Goal: Information Seeking & Learning: Learn about a topic

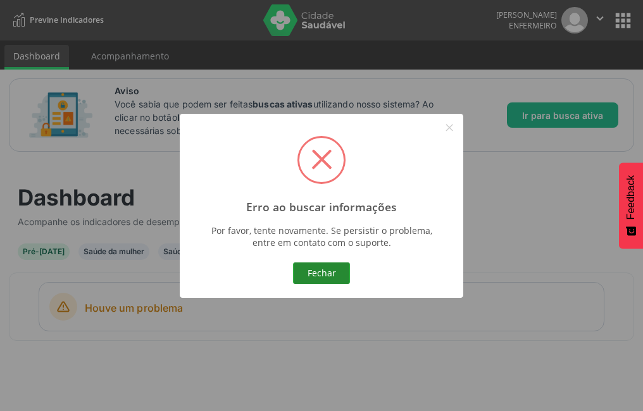
click at [321, 271] on button "Fechar" at bounding box center [321, 274] width 57 height 22
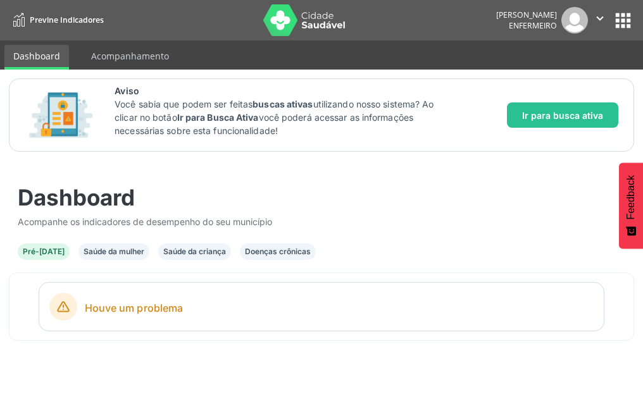
click at [35, 15] on span "Previne Indicadores" at bounding box center [67, 20] width 74 height 11
click at [42, 52] on link "Dashboard" at bounding box center [36, 57] width 65 height 25
click at [94, 58] on link "Acompanhamento" at bounding box center [130, 56] width 96 height 22
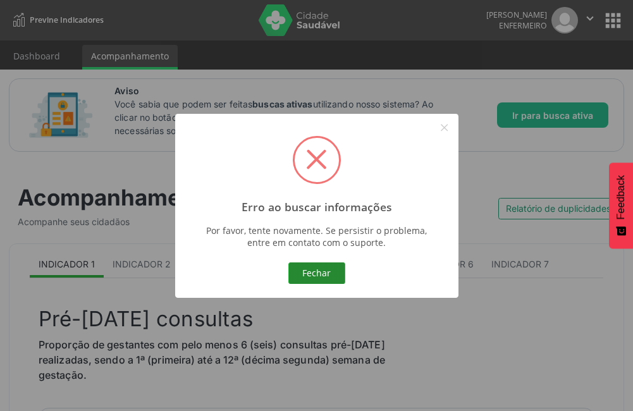
click at [310, 269] on button "Fechar" at bounding box center [316, 274] width 57 height 22
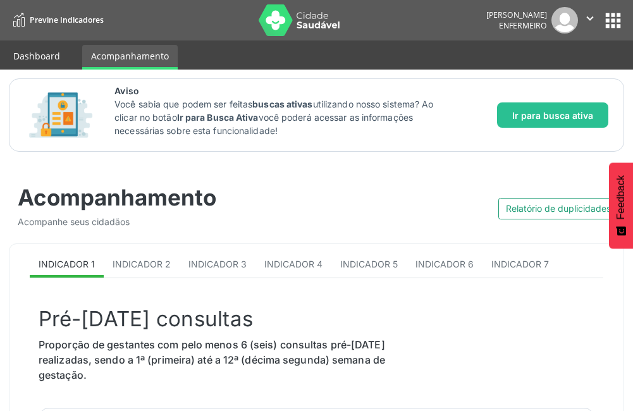
click at [27, 51] on link "Dashboard" at bounding box center [36, 56] width 65 height 22
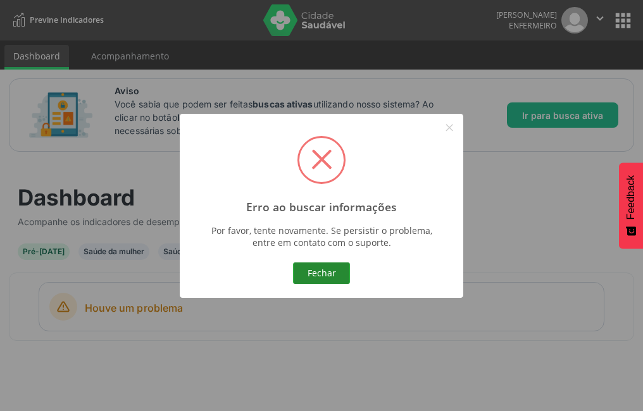
click at [325, 265] on button "Fechar" at bounding box center [321, 274] width 57 height 22
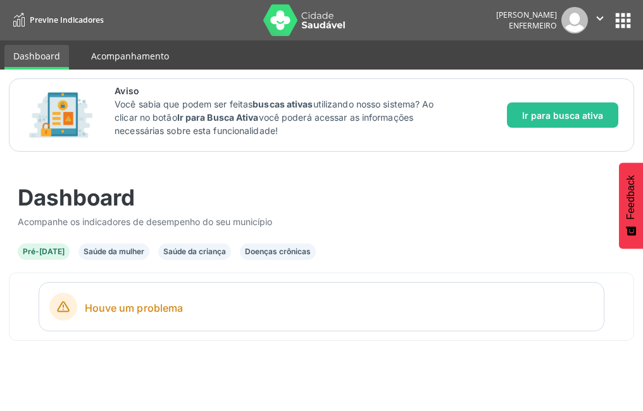
click at [121, 51] on link "Acompanhamento" at bounding box center [130, 56] width 96 height 22
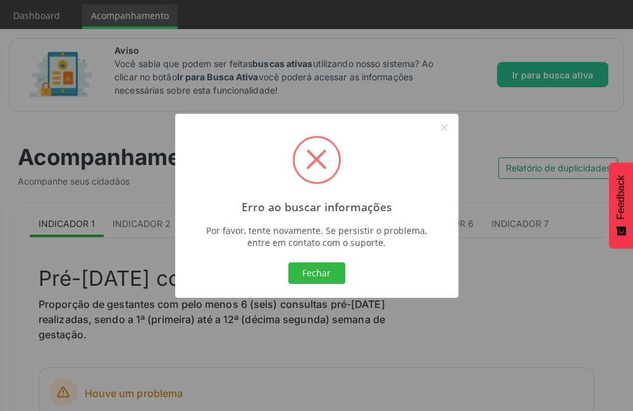
scroll to position [63, 0]
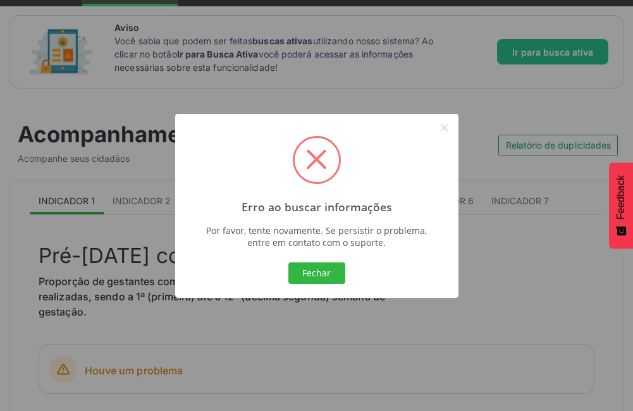
click at [359, 271] on div "Fechar Cancel" at bounding box center [316, 273] width 261 height 27
click at [366, 280] on div "Fechar Cancel" at bounding box center [316, 273] width 261 height 27
click at [355, 276] on div "Fechar Cancel" at bounding box center [316, 273] width 261 height 27
click at [316, 266] on button "Fechar" at bounding box center [316, 274] width 57 height 22
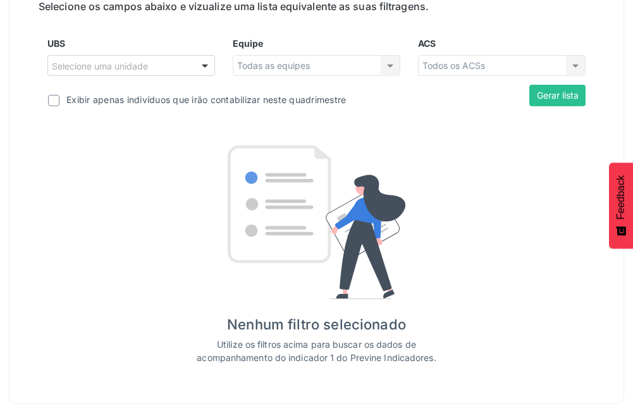
scroll to position [510, 0]
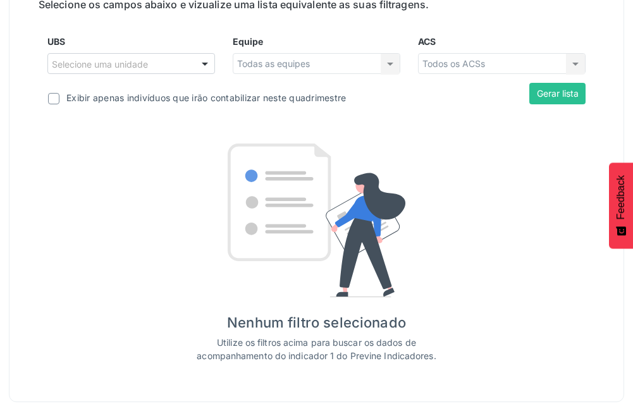
click at [319, 65] on div "Todas as equipes Todas as equipes Nenhum resultado encontrado para: " " Não há …" at bounding box center [317, 64] width 168 height 22
click at [388, 63] on div "Todas as equipes Todas as equipes Nenhum resultado encontrado para: " " Não há …" at bounding box center [317, 64] width 168 height 22
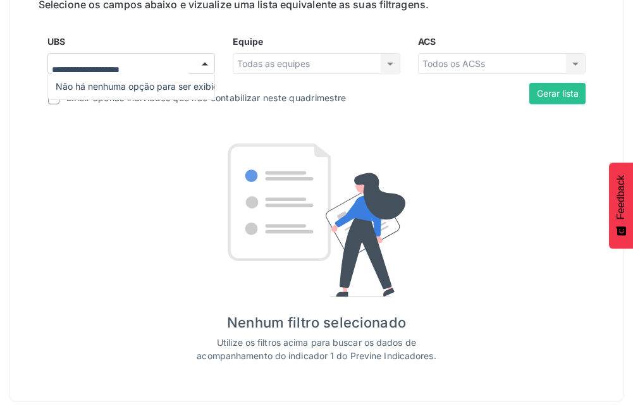
click at [202, 58] on div at bounding box center [204, 65] width 19 height 22
click at [151, 68] on input "UBS" at bounding box center [120, 70] width 137 height 25
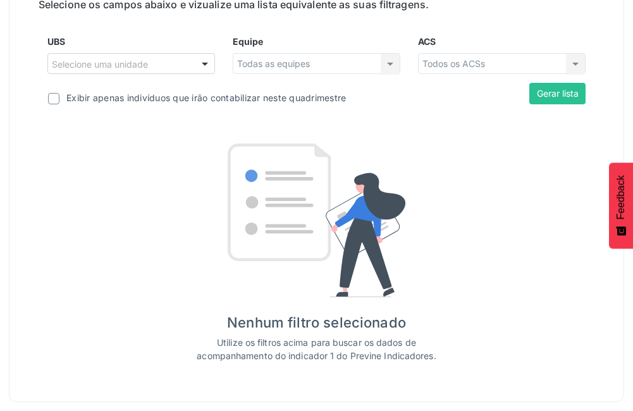
click at [228, 35] on div "Equipe Todas as equipes Todas as equipes Nenhum resultado encontrado para: " " …" at bounding box center [316, 59] width 185 height 49
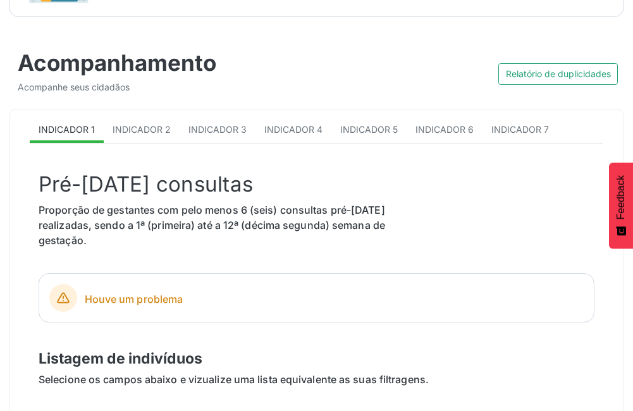
scroll to position [130, 0]
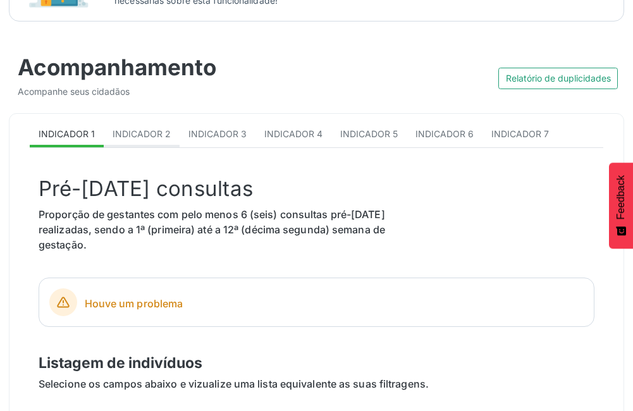
click at [129, 135] on span "Indicador 2" at bounding box center [142, 133] width 58 height 11
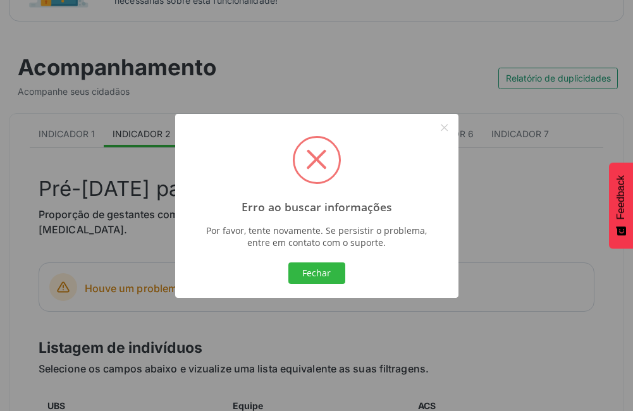
click at [333, 280] on button "Fechar" at bounding box center [316, 274] width 57 height 22
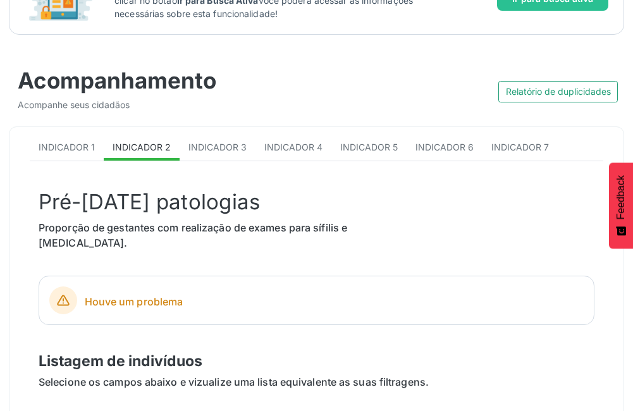
scroll to position [0, 0]
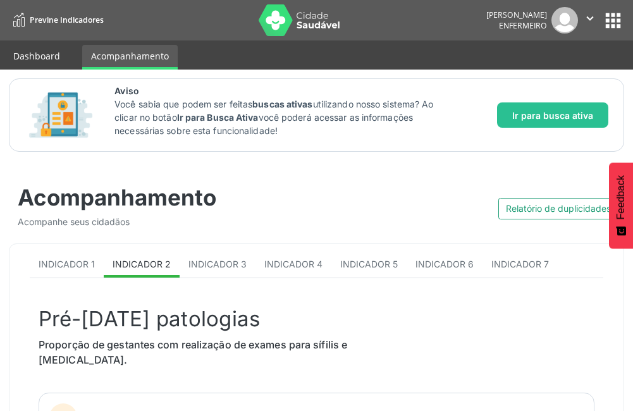
click at [45, 52] on link "Dashboard" at bounding box center [36, 56] width 65 height 22
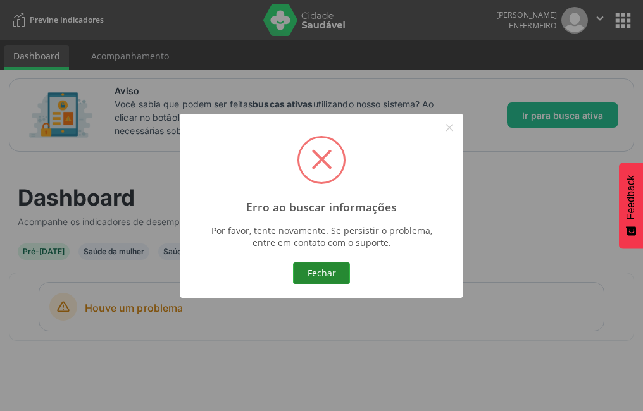
click at [335, 278] on button "Fechar" at bounding box center [321, 274] width 57 height 22
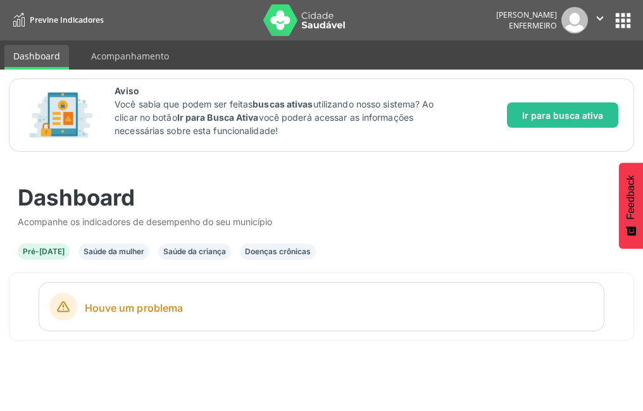
click at [102, 244] on div "Saúde da mulher" at bounding box center [113, 252] width 71 height 16
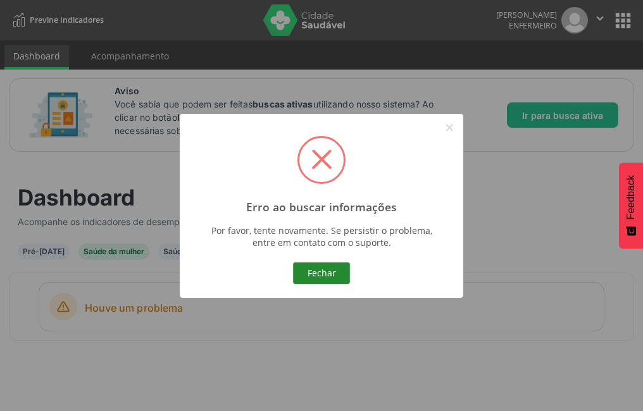
click at [315, 268] on button "Fechar" at bounding box center [321, 274] width 57 height 22
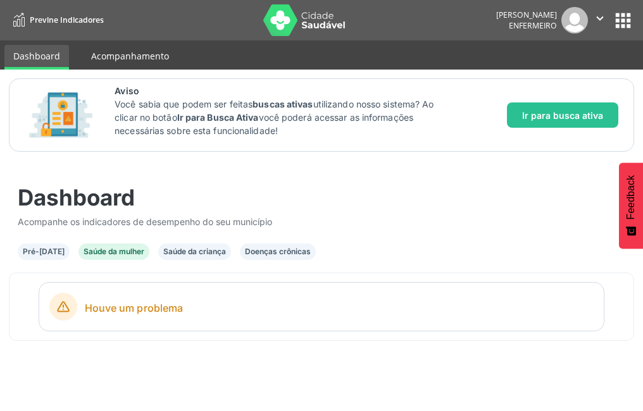
click at [142, 63] on link "Acompanhamento" at bounding box center [130, 56] width 96 height 22
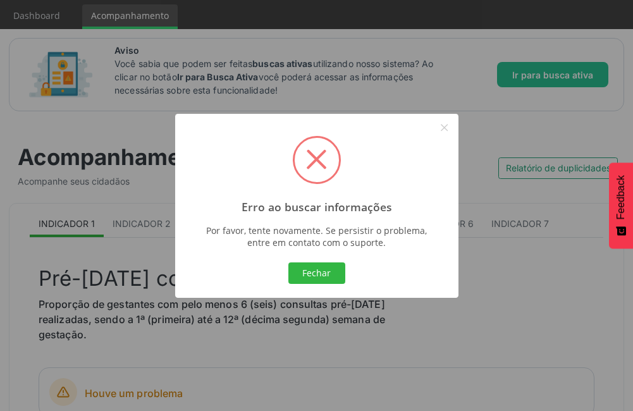
scroll to position [63, 0]
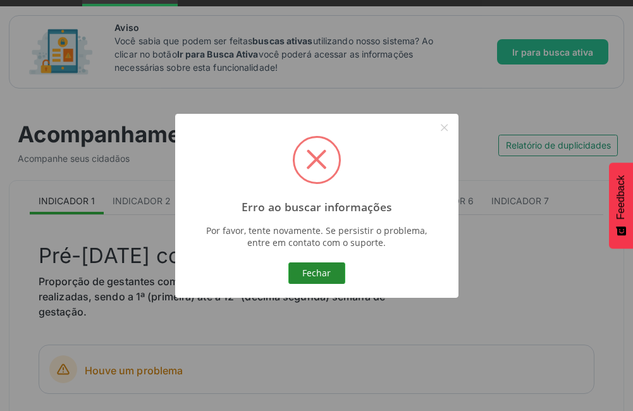
click at [298, 275] on button "Fechar" at bounding box center [316, 274] width 57 height 22
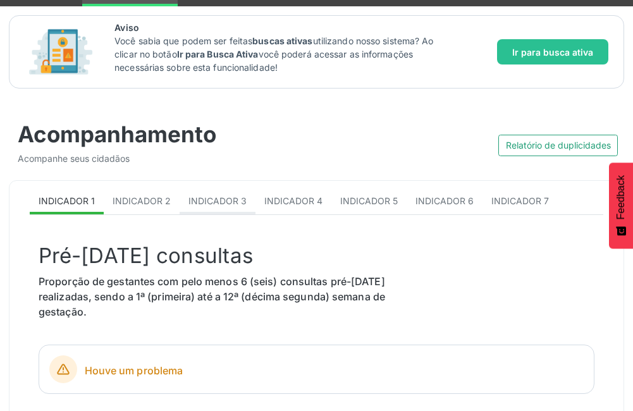
click at [190, 202] on span "Indicador 3" at bounding box center [218, 200] width 58 height 11
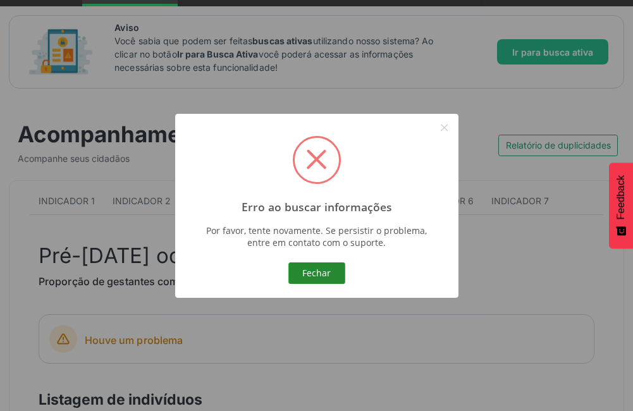
click at [288, 266] on div "Fechar Cancel" at bounding box center [316, 273] width 261 height 27
click at [318, 264] on button "Fechar" at bounding box center [316, 274] width 57 height 22
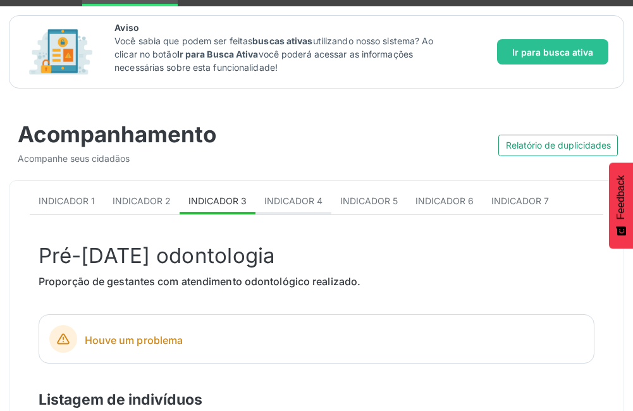
click at [309, 197] on span "Indicador 4" at bounding box center [293, 200] width 58 height 11
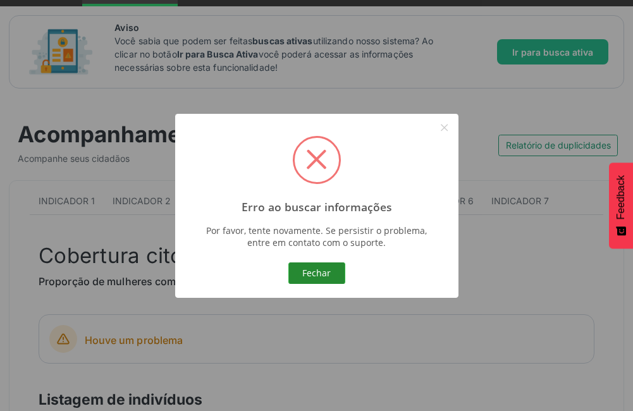
click at [314, 270] on button "Fechar" at bounding box center [316, 274] width 57 height 22
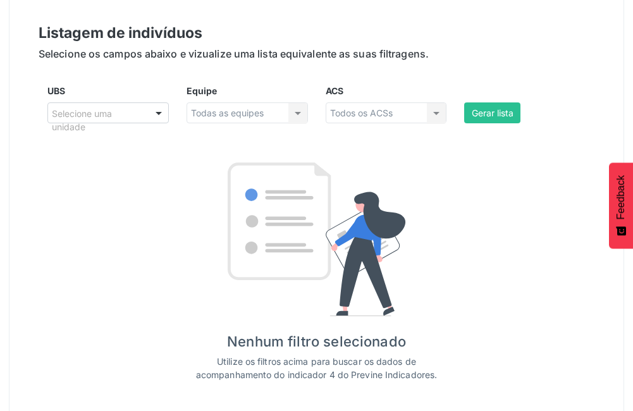
scroll to position [443, 0]
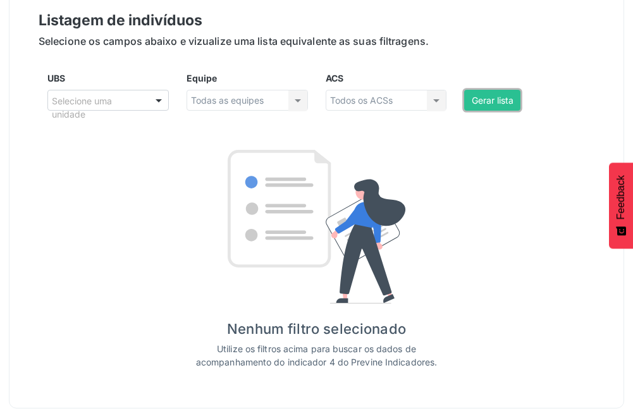
click at [492, 107] on button "Gerar lista" at bounding box center [492, 101] width 56 height 22
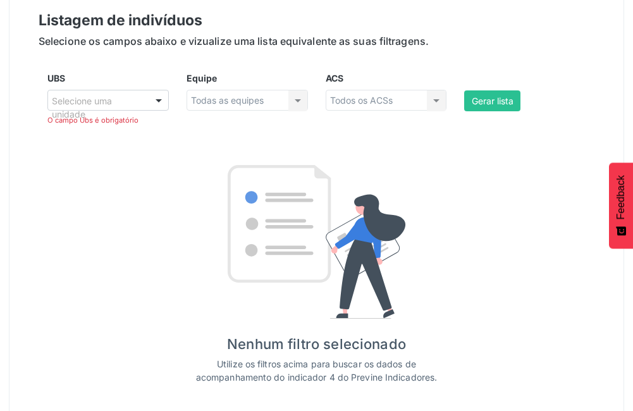
drag, startPoint x: 415, startPoint y: 96, endPoint x: 432, endPoint y: 99, distance: 17.3
click at [431, 98] on div "Todos os ACSs Todos os ACSs Área descoberta Nenhum resultado encontrado para: "…" at bounding box center [386, 101] width 121 height 22
click at [433, 99] on div "Todos os ACSs Todos os ACSs Área descoberta Nenhum resultado encontrado para: "…" at bounding box center [386, 101] width 121 height 22
type input "****"
click at [65, 120] on span "Nenhum resultado encontrado para: " vila "" at bounding box center [144, 123] width 177 height 11
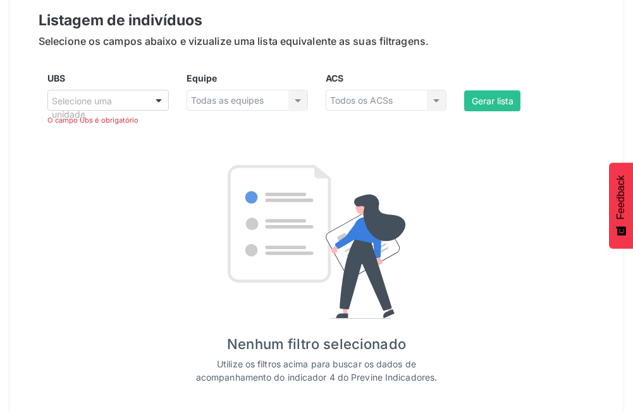
click at [72, 159] on div "Listagem de indivíduos Selecione os campos abaixo e vizualize uma lista equival…" at bounding box center [317, 196] width 556 height 375
click at [112, 91] on div "Selecione uma unidade" at bounding box center [107, 101] width 121 height 22
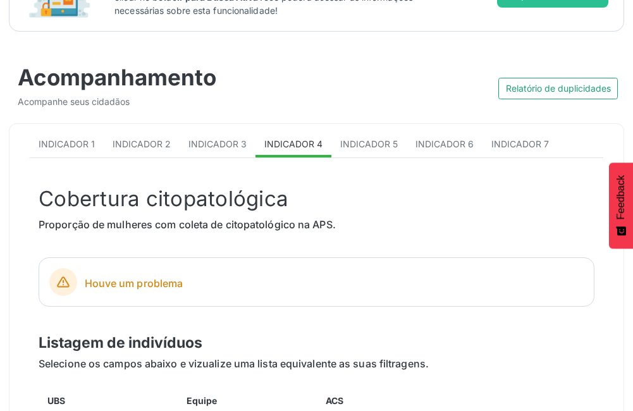
scroll to position [0, 0]
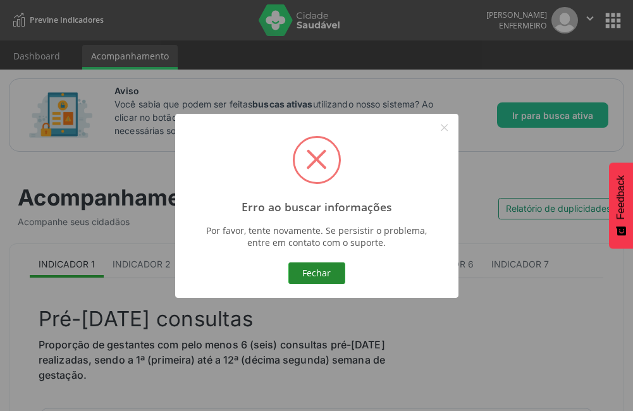
click at [297, 269] on button "Fechar" at bounding box center [316, 274] width 57 height 22
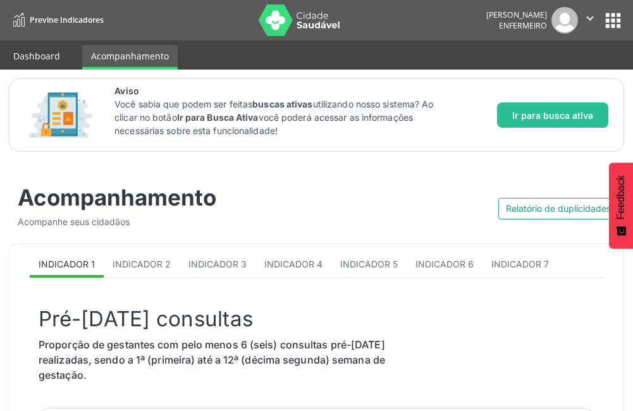
click at [48, 52] on link "Dashboard" at bounding box center [36, 56] width 65 height 22
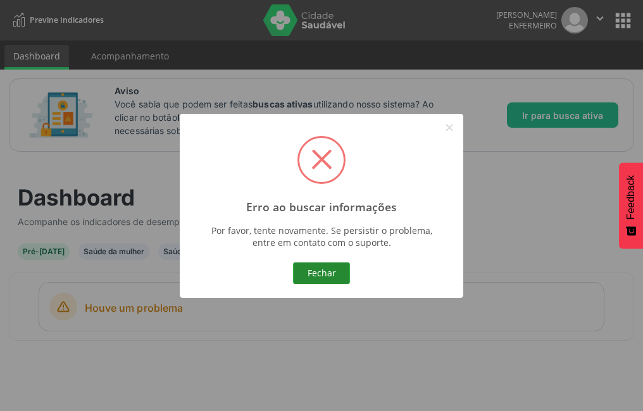
click at [322, 265] on button "Fechar" at bounding box center [321, 274] width 57 height 22
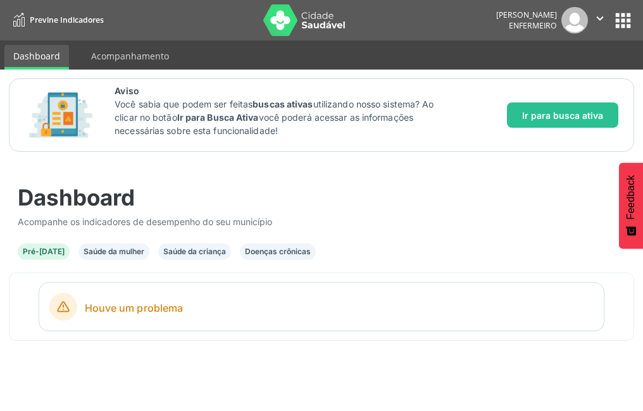
click at [92, 242] on section "Pré-natal Saúde da mulher Saúde da criança Doenças crônicas" at bounding box center [321, 251] width 607 height 47
click at [109, 249] on div "Saúde da mulher" at bounding box center [114, 251] width 61 height 11
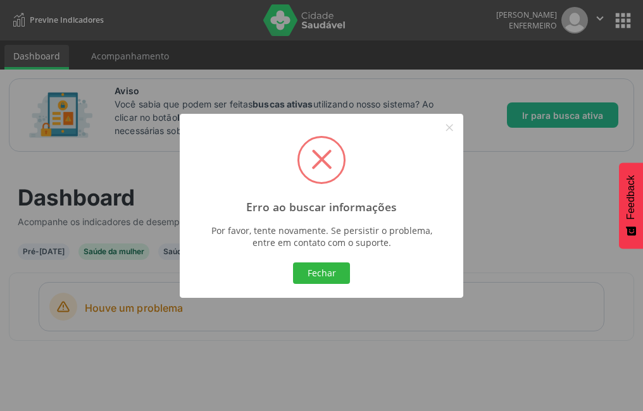
click at [357, 285] on div "Fechar Cancel" at bounding box center [321, 273] width 261 height 27
click at [323, 275] on button "Fechar" at bounding box center [321, 274] width 57 height 22
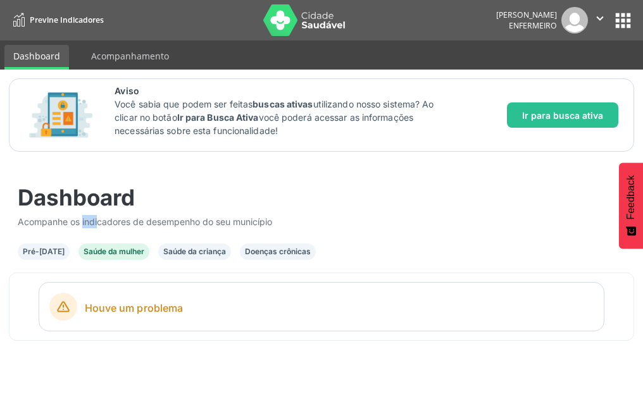
drag, startPoint x: 58, startPoint y: 216, endPoint x: 77, endPoint y: 220, distance: 20.1
click at [77, 220] on div "Acompanhe os indicadores de desempenho do seu município" at bounding box center [321, 221] width 607 height 13
click at [628, 11] on button "apps" at bounding box center [623, 20] width 22 height 22
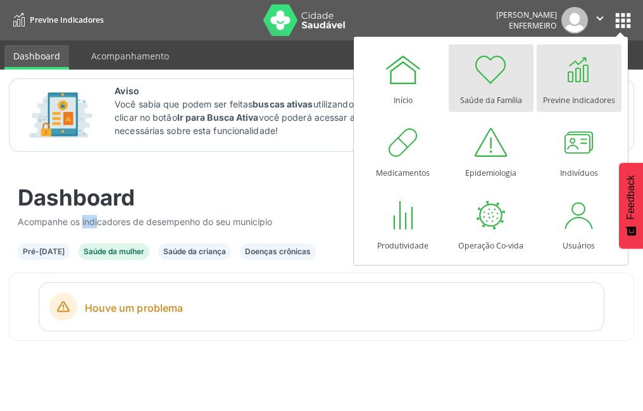
click at [487, 95] on div "Saúde da Família" at bounding box center [491, 97] width 62 height 17
